Goal: Information Seeking & Learning: Find specific fact

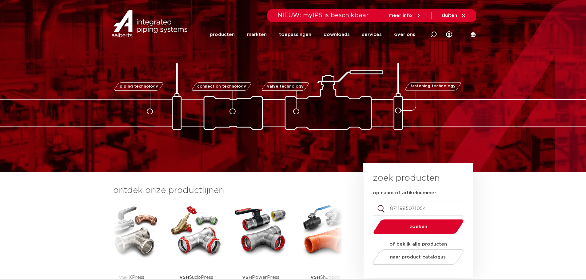
type input "8711985071054"
click at [416, 228] on span "zoeken" at bounding box center [418, 226] width 59 height 5
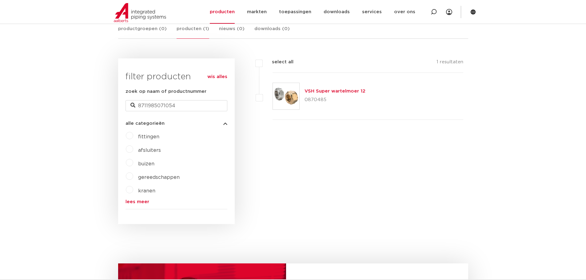
click at [319, 91] on link "VSH Super wartelmoer 12" at bounding box center [334, 91] width 61 height 5
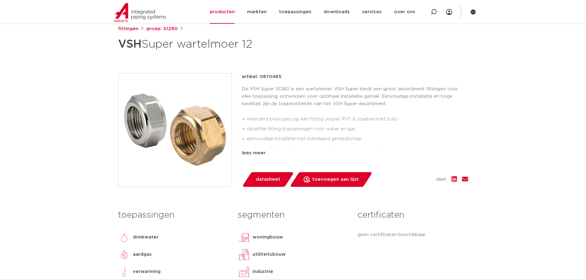
scroll to position [123, 0]
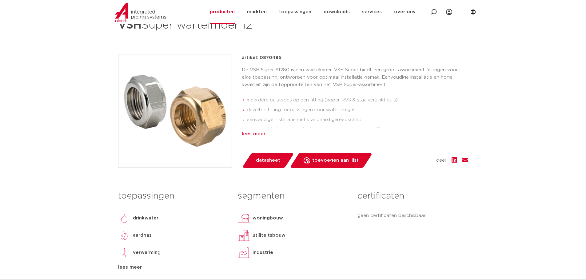
click at [259, 135] on div "lees meer" at bounding box center [355, 133] width 226 height 7
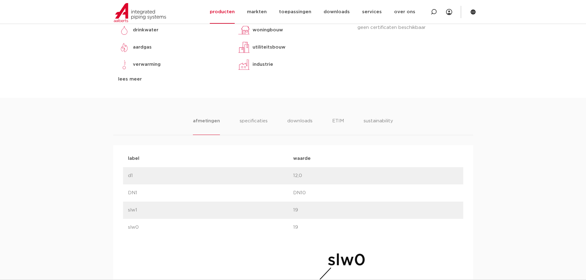
scroll to position [319, 0]
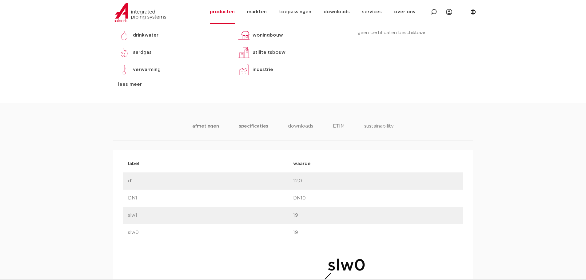
click at [261, 130] on li "specificaties" at bounding box center [254, 132] width 30 height 18
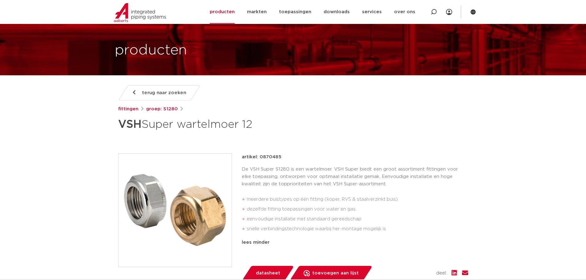
scroll to position [12, 0]
